Goal: Information Seeking & Learning: Learn about a topic

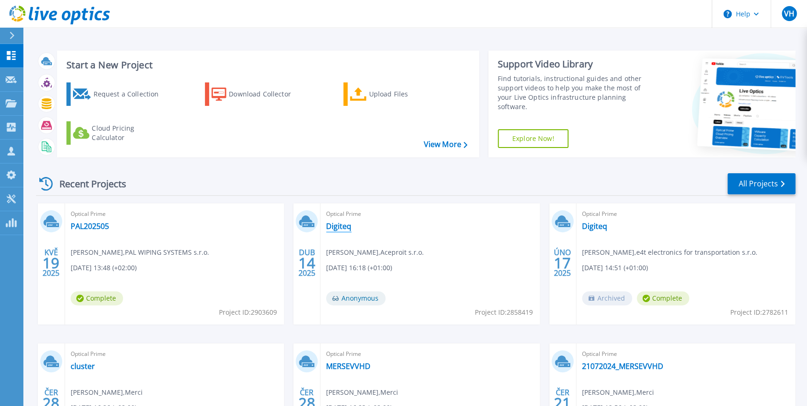
click at [340, 227] on link "Digiteq" at bounding box center [338, 225] width 25 height 9
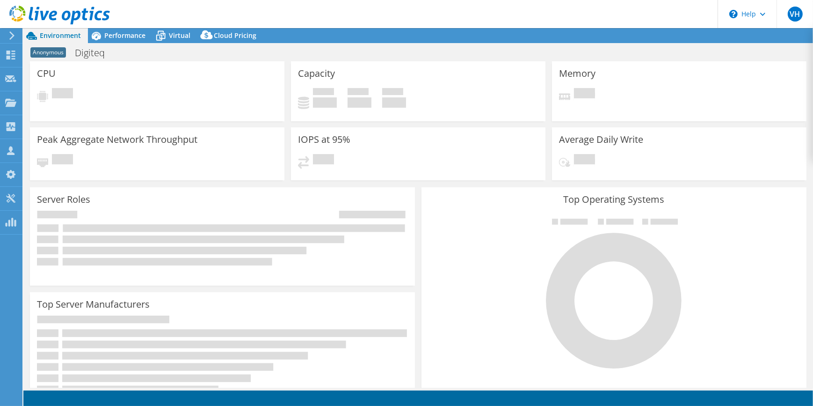
select select "EUFrankfurt"
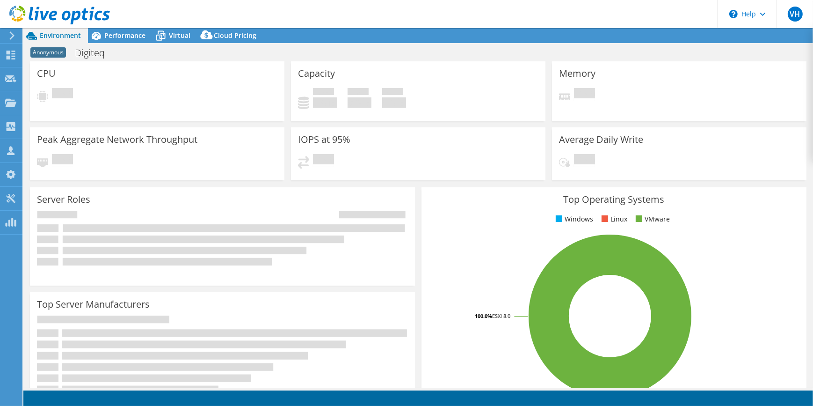
select select "EUFrankfurt"
select select "EUR"
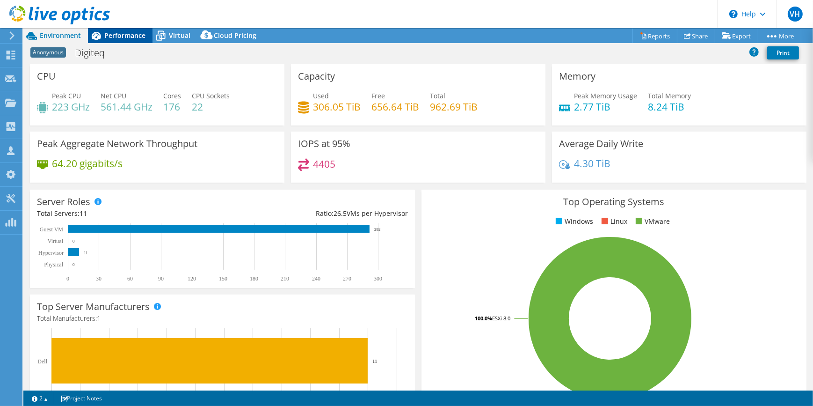
click at [118, 34] on span "Performance" at bounding box center [124, 35] width 41 height 9
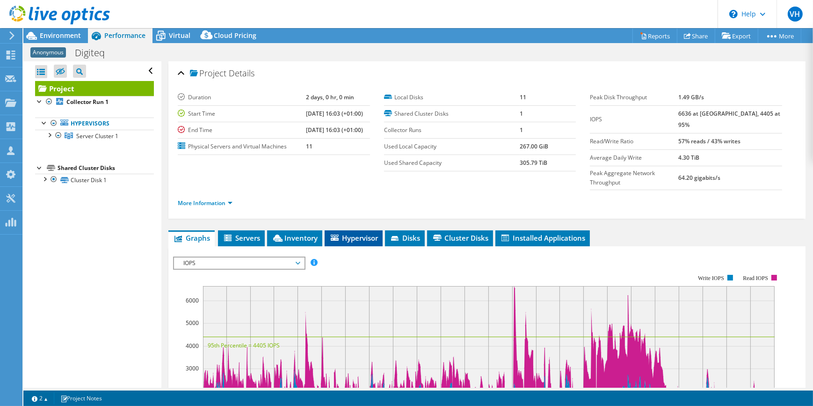
click at [341, 230] on li "Hypervisor" at bounding box center [354, 238] width 58 height 16
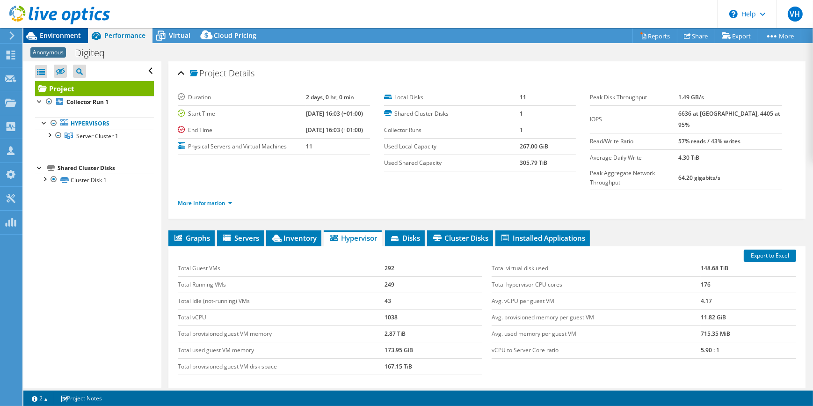
click at [65, 33] on span "Environment" at bounding box center [60, 35] width 41 height 9
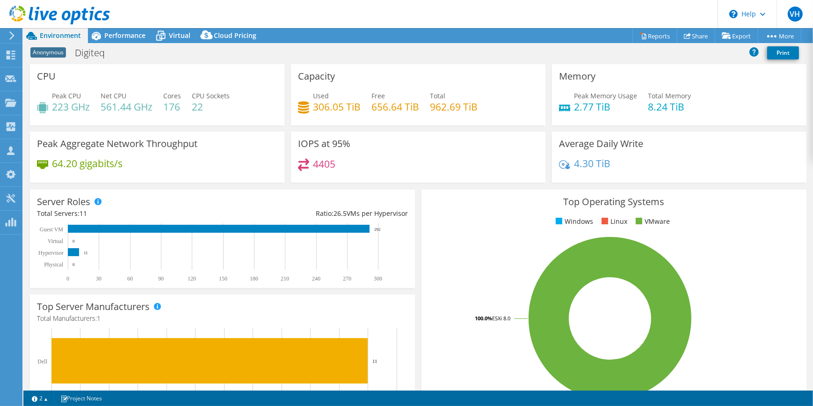
click at [680, 118] on div "Peak Memory Usage 2.77 TiB Total Memory 8.24 TiB" at bounding box center [679, 106] width 241 height 30
click at [126, 39] on span "Performance" at bounding box center [124, 35] width 41 height 9
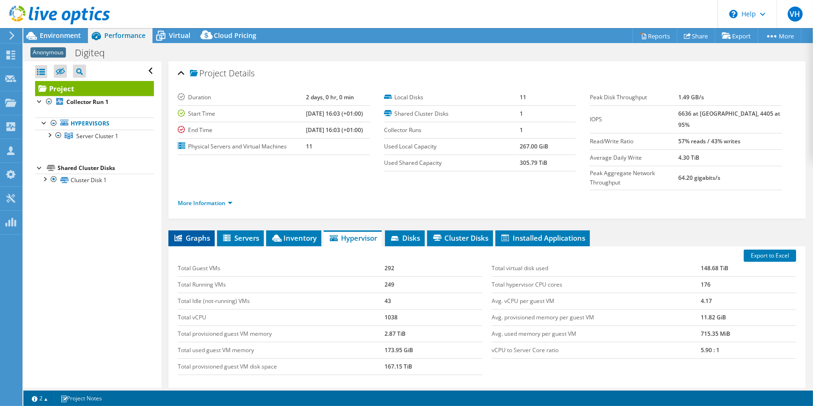
click at [201, 233] on span "Graphs" at bounding box center [191, 237] width 37 height 9
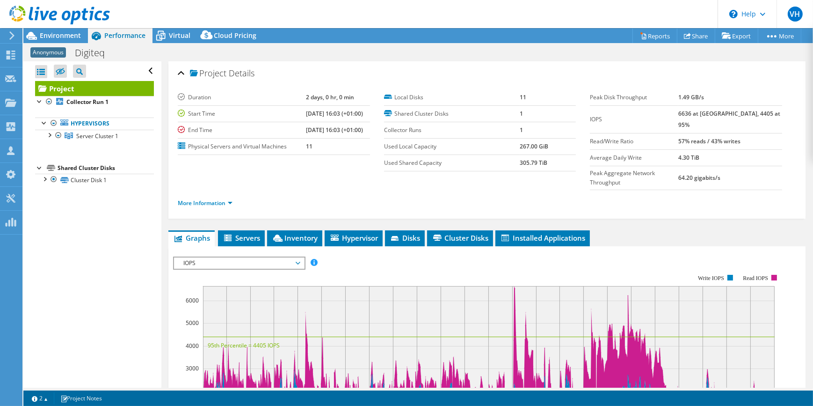
click at [215, 257] on span "IOPS" at bounding box center [239, 262] width 120 height 11
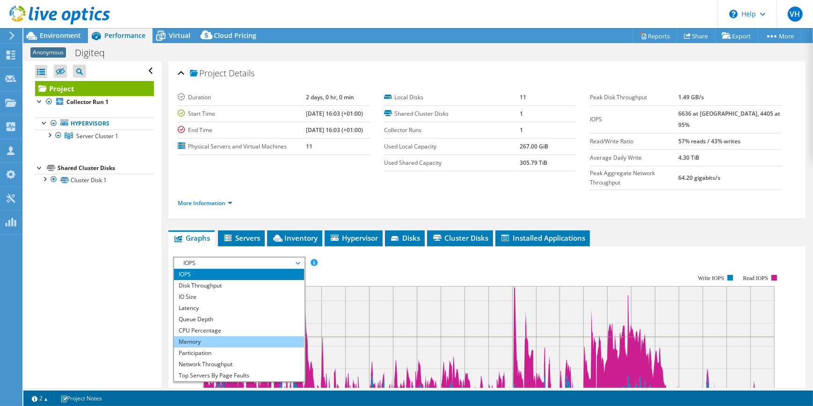
click at [208, 336] on li "Memory" at bounding box center [239, 341] width 130 height 11
